Goal: Check status: Check status

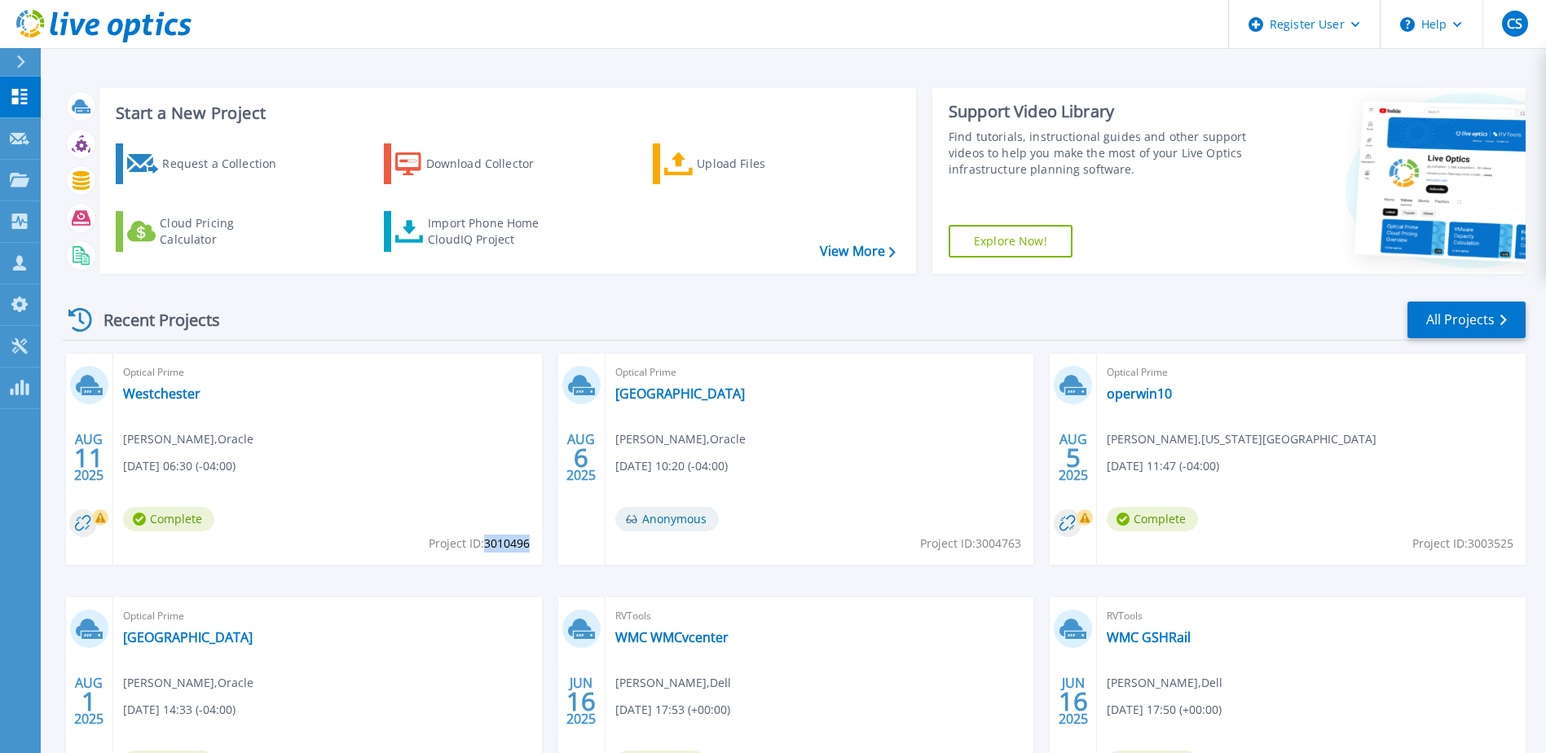
drag, startPoint x: 483, startPoint y: 539, endPoint x: 529, endPoint y: 547, distance: 46.4
click at [529, 547] on span "Project ID: 3010496" at bounding box center [479, 544] width 101 height 18
copy span "3010496"
click at [169, 402] on link "Westchester" at bounding box center [161, 394] width 77 height 16
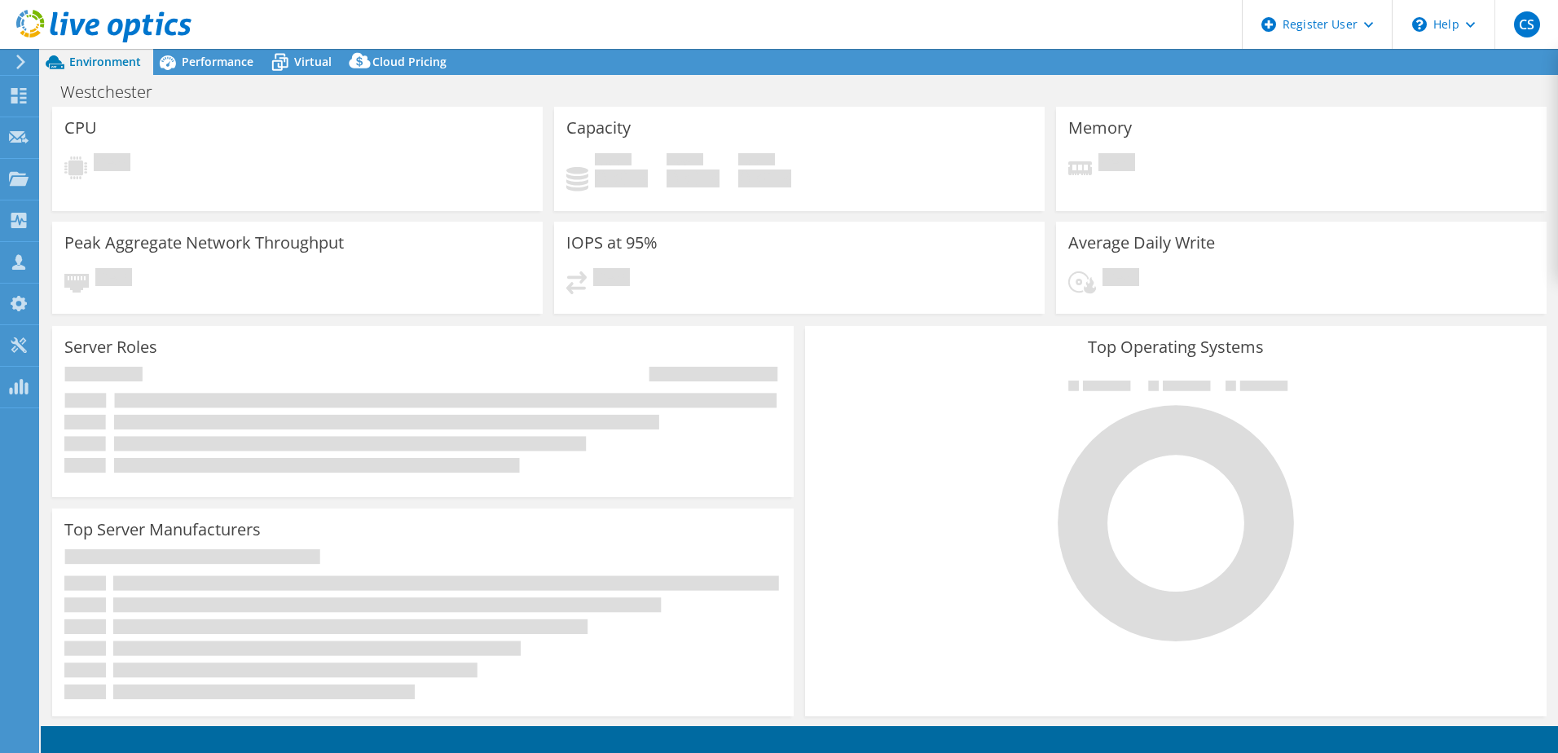
select select "USD"
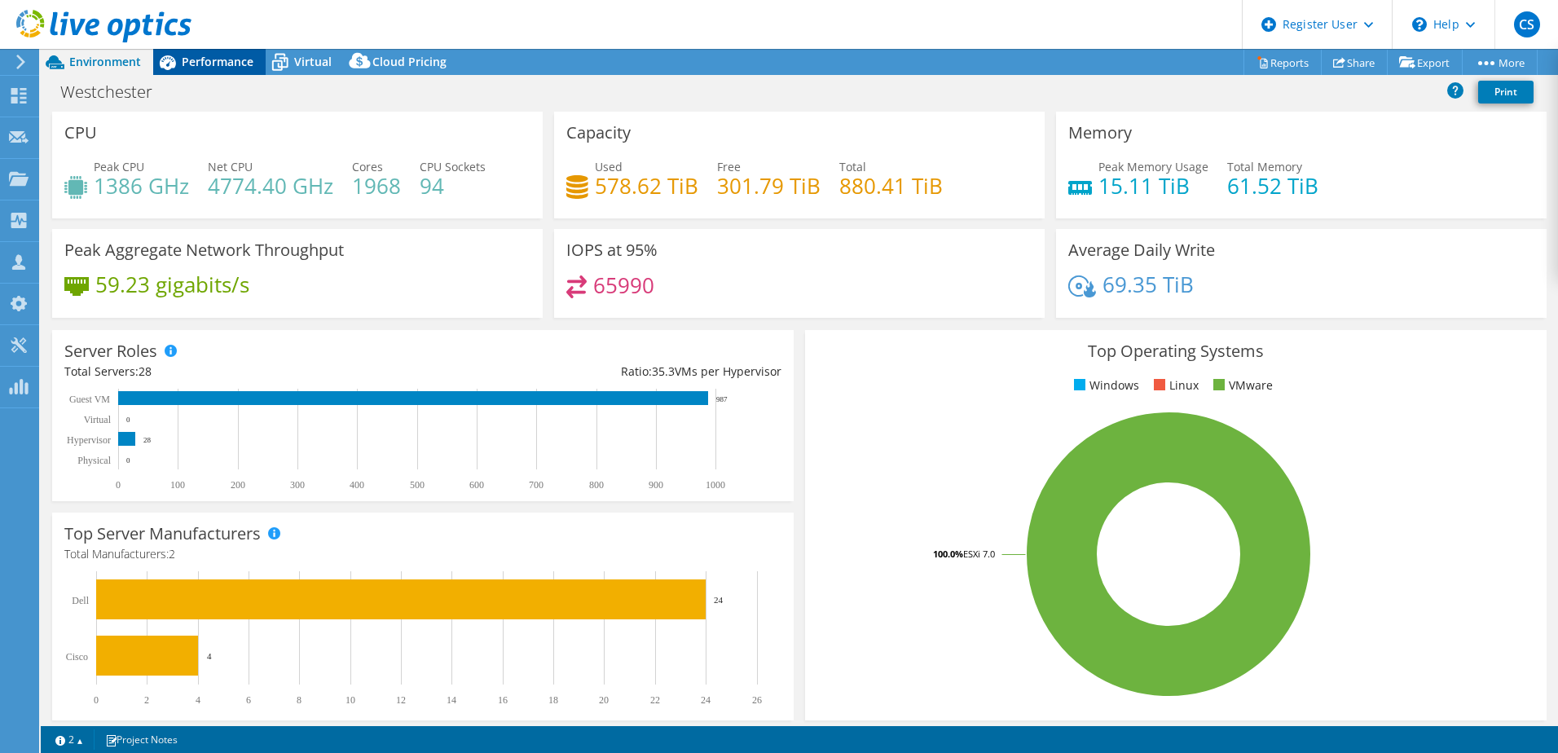
click at [206, 64] on span "Performance" at bounding box center [218, 61] width 72 height 15
